Goal: Information Seeking & Learning: Check status

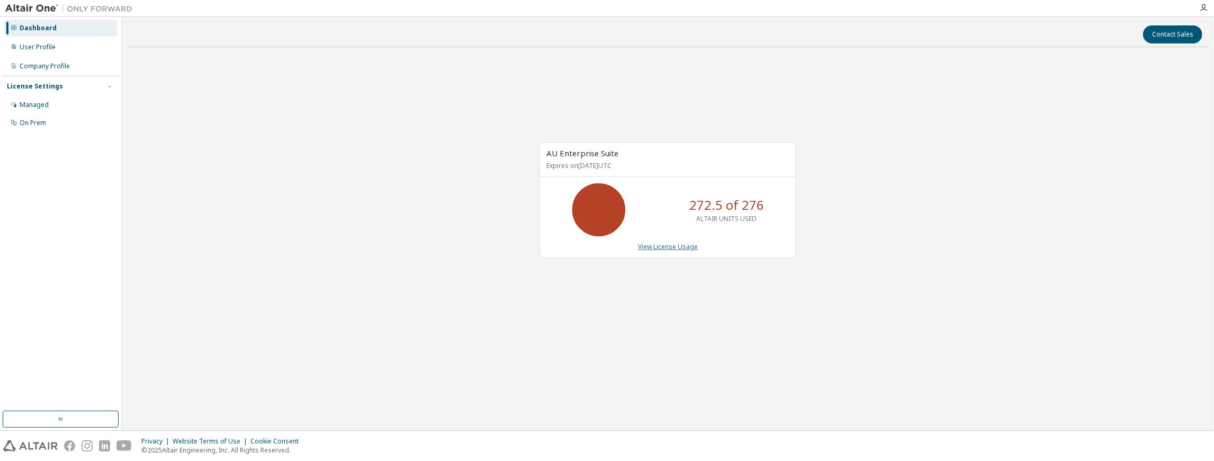
click at [650, 246] on link "View License Usage" at bounding box center [668, 246] width 60 height 9
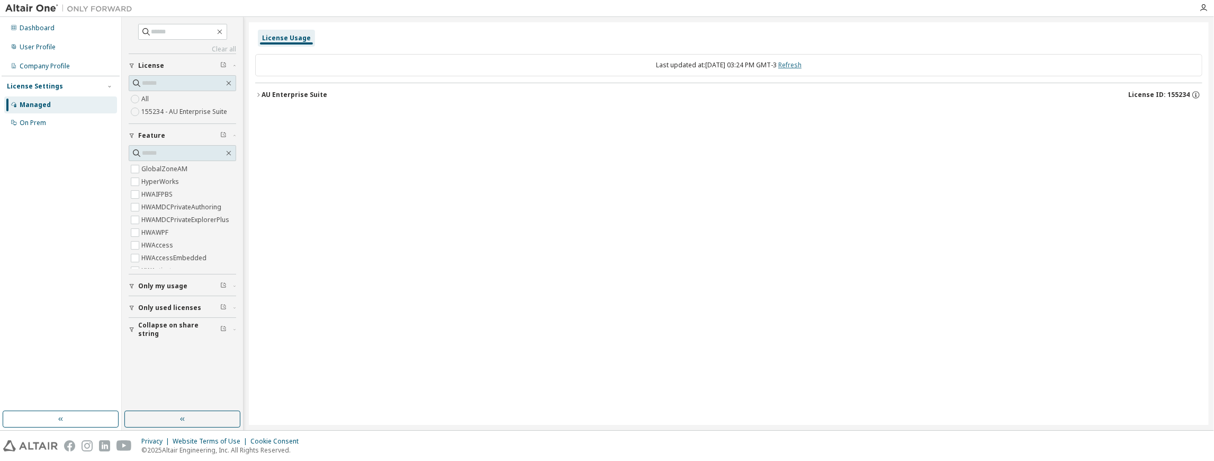
click at [794, 65] on link "Refresh" at bounding box center [790, 64] width 23 height 9
click at [146, 305] on span "Only used licenses" at bounding box center [169, 307] width 63 height 8
click at [152, 356] on span "Collapse on share string" at bounding box center [179, 360] width 82 height 17
click at [148, 352] on label "Yes" at bounding box center [147, 345] width 13 height 13
click at [262, 95] on div "AU Enterprise Suite" at bounding box center [295, 95] width 66 height 8
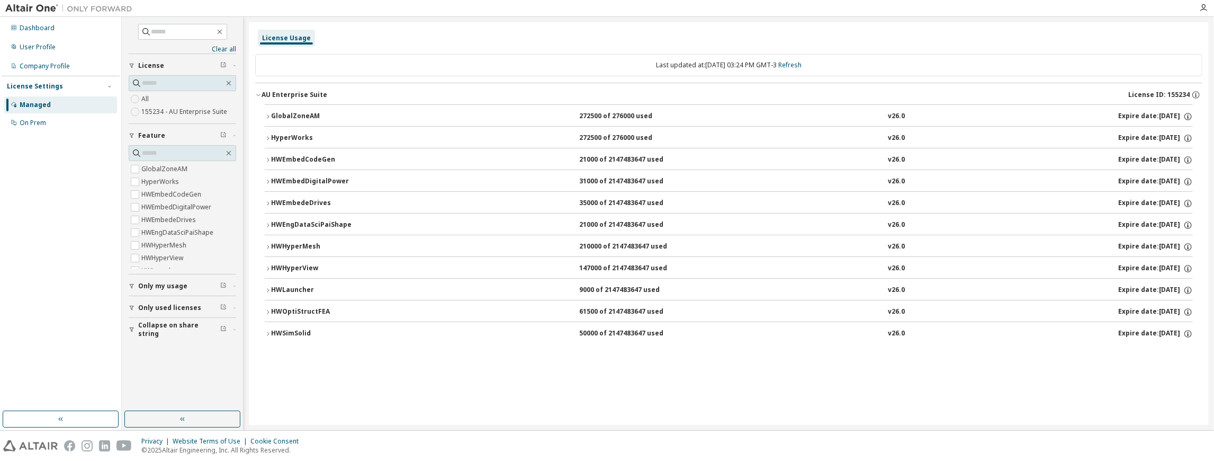
click at [279, 112] on div "GlobalZoneAM" at bounding box center [318, 117] width 95 height 10
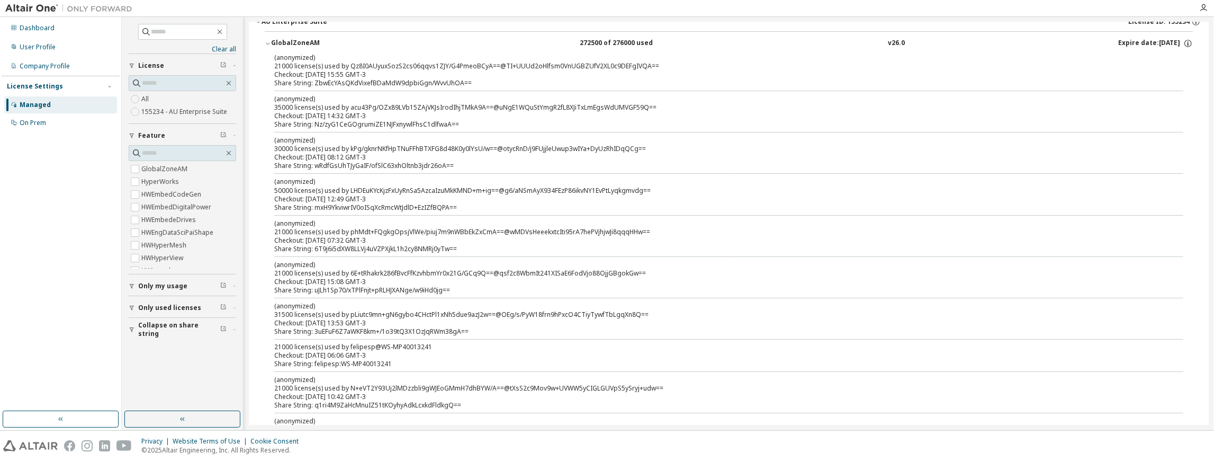
scroll to position [70, 0]
click at [147, 327] on span "Collapse on share string" at bounding box center [179, 329] width 82 height 17
click at [154, 320] on button "Collapse on share string" at bounding box center [183, 329] width 108 height 23
click at [153, 321] on button "Collapse on share string" at bounding box center [183, 329] width 108 height 23
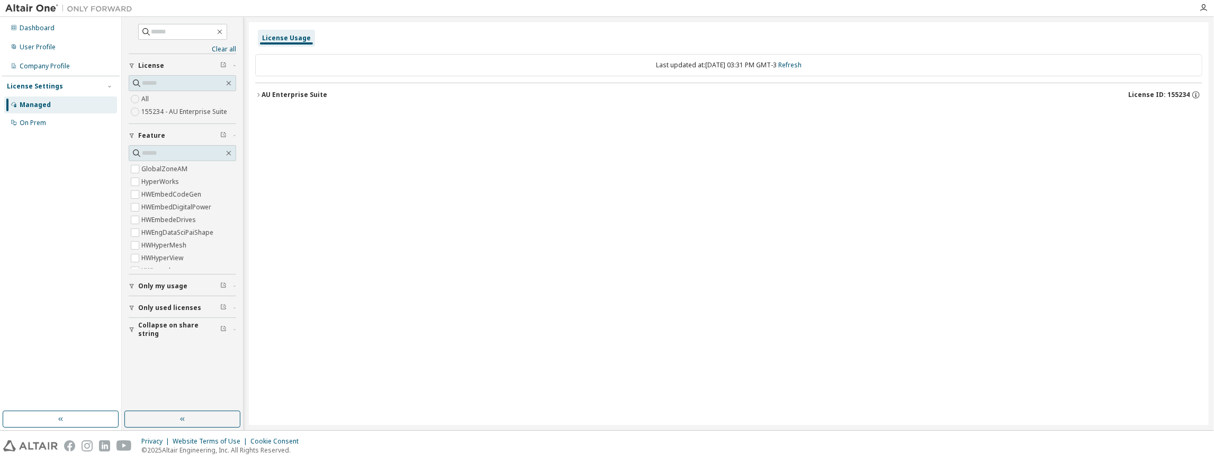
click at [154, 329] on span "Collapse on share string" at bounding box center [179, 329] width 82 height 17
click at [156, 307] on span "Only used licenses" at bounding box center [169, 307] width 63 height 8
click at [262, 97] on div "AU Enterprise Suite" at bounding box center [295, 95] width 66 height 8
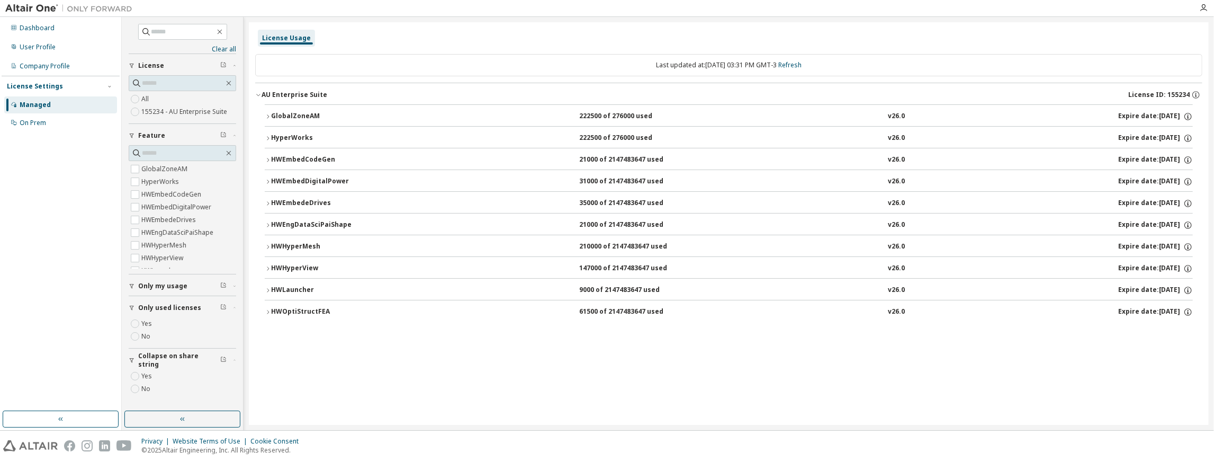
click at [269, 114] on icon "button" at bounding box center [268, 116] width 6 height 6
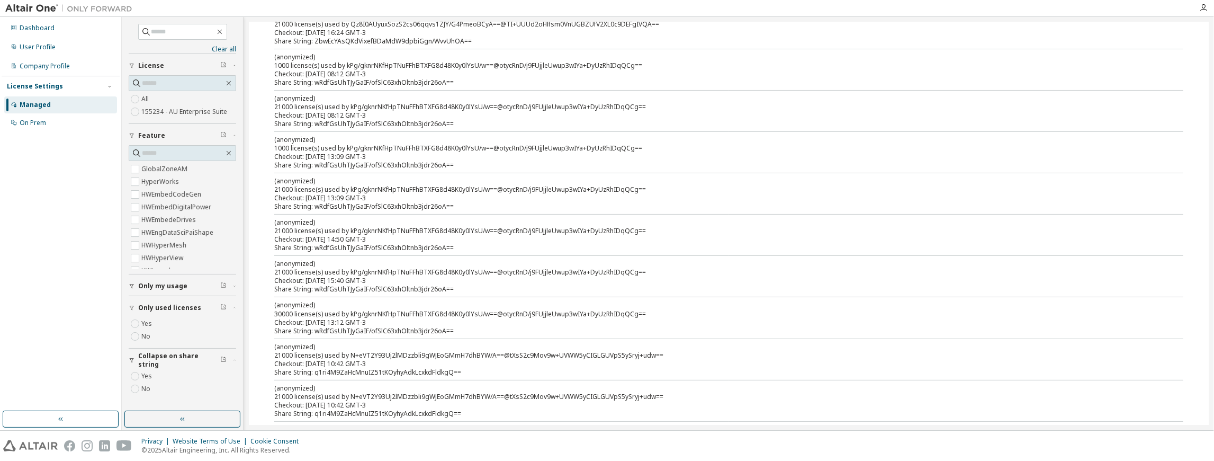
scroll to position [106, 0]
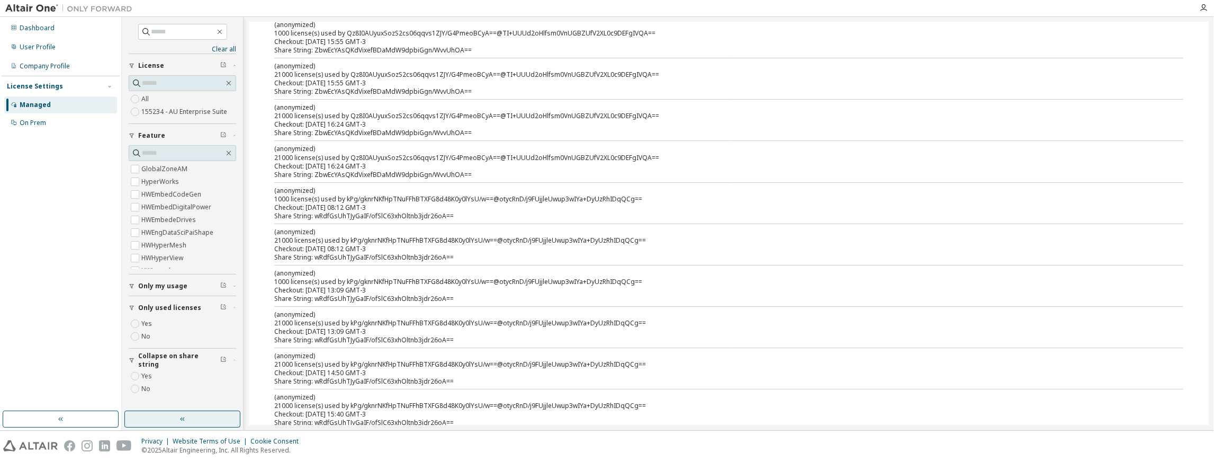
click at [175, 416] on button "button" at bounding box center [182, 418] width 116 height 17
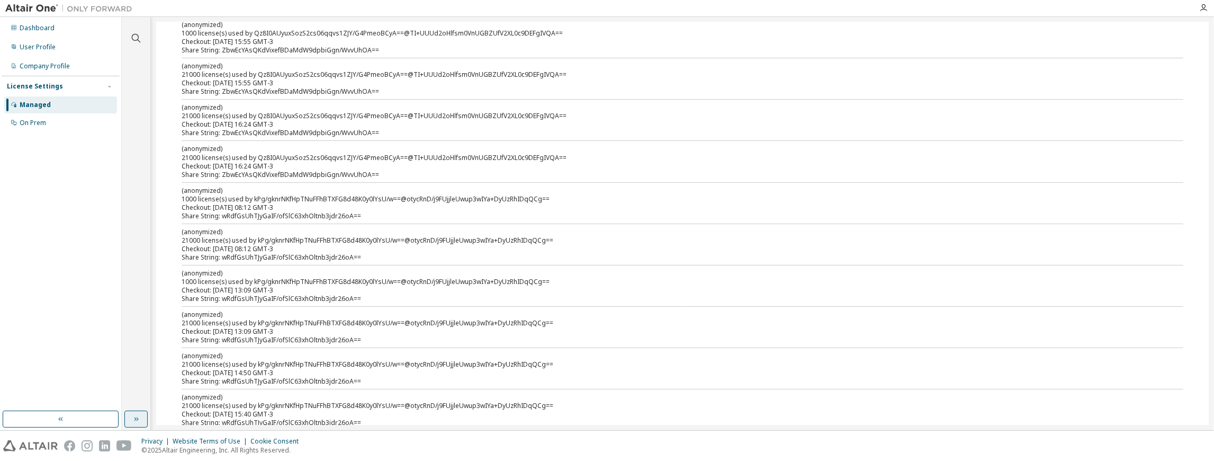
click at [128, 418] on button "button" at bounding box center [135, 418] width 23 height 17
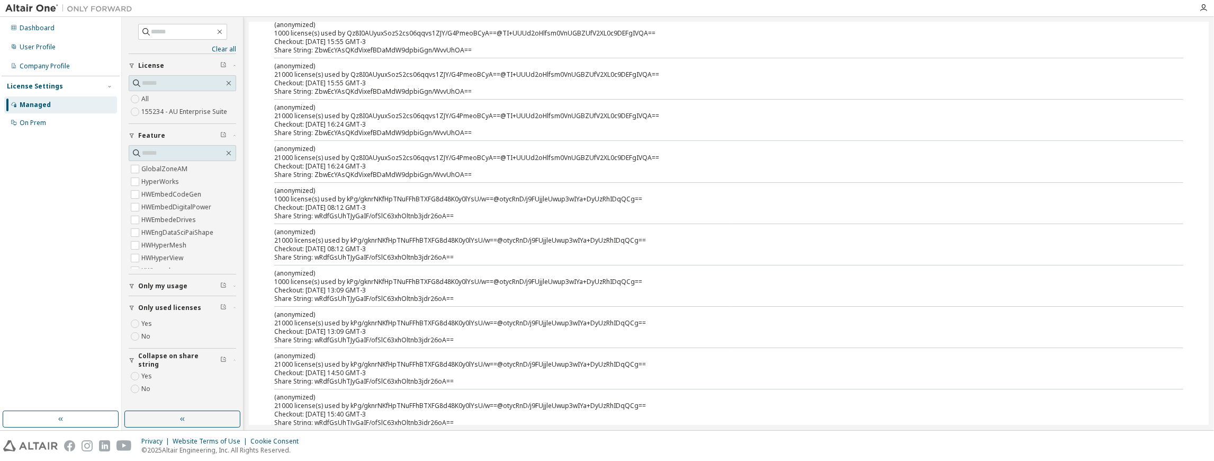
click at [146, 373] on label "Yes" at bounding box center [147, 376] width 13 height 13
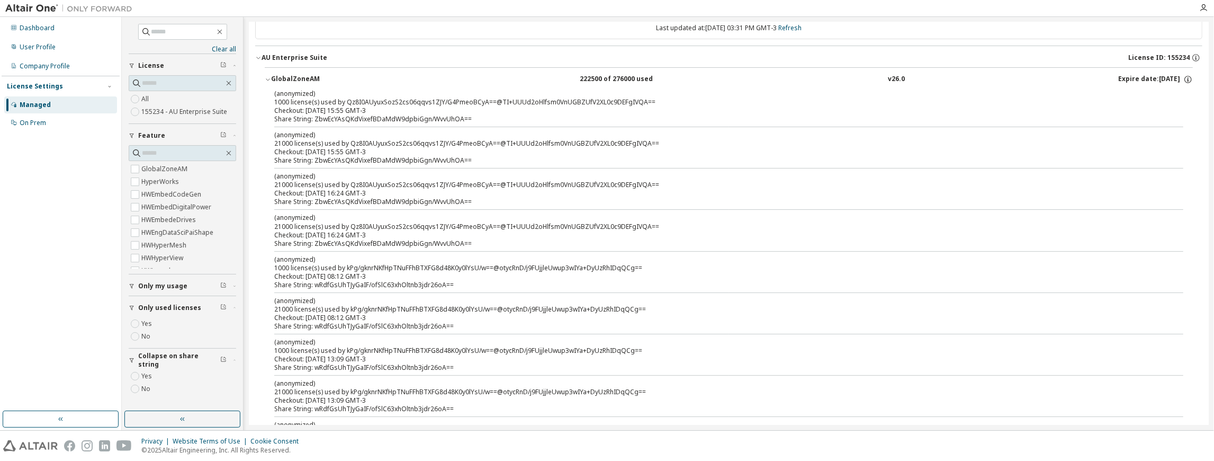
scroll to position [0, 0]
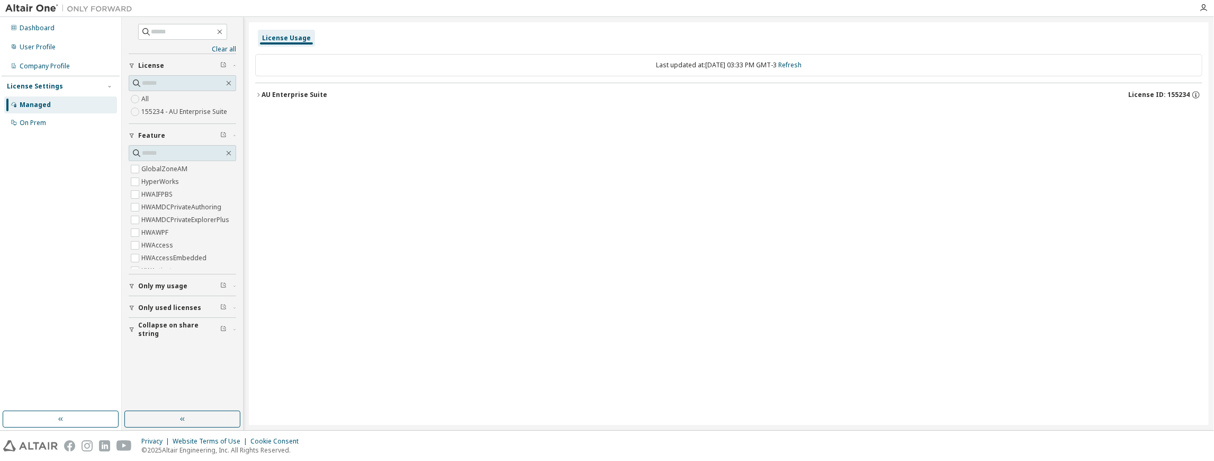
click at [163, 306] on span "Only used licenses" at bounding box center [169, 307] width 63 height 8
click at [162, 356] on span "Collapse on share string" at bounding box center [179, 360] width 82 height 17
click at [147, 323] on button "Collapse on share string" at bounding box center [183, 329] width 108 height 23
click at [261, 96] on icon "button" at bounding box center [258, 95] width 6 height 6
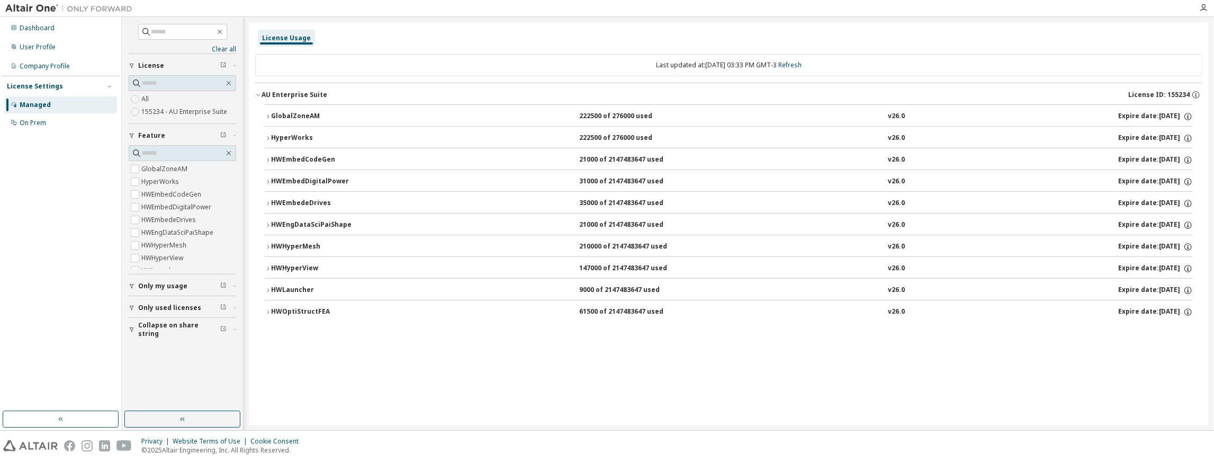
click at [270, 115] on icon "button" at bounding box center [268, 116] width 6 height 6
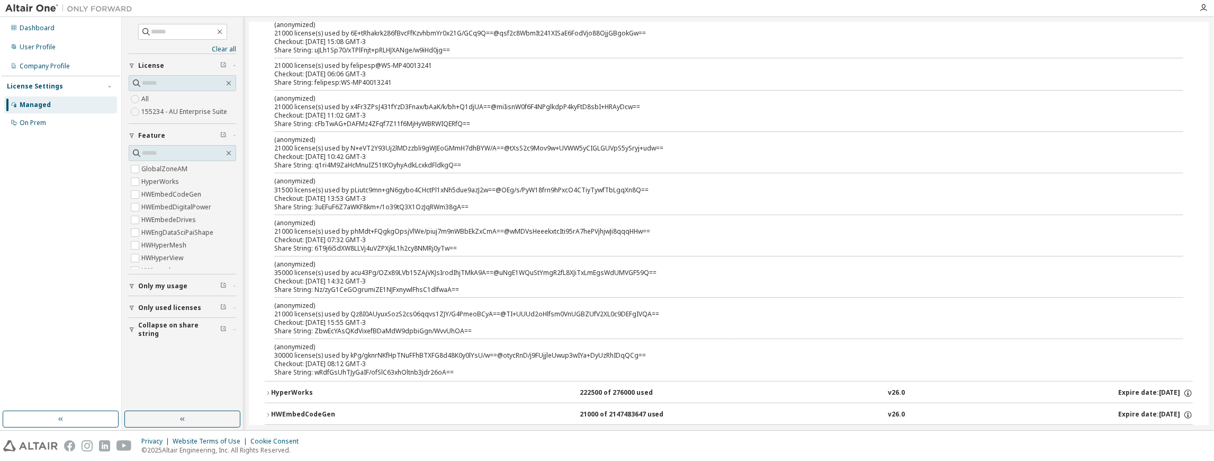
scroll to position [70, 0]
